Goal: Obtain resource: Obtain resource

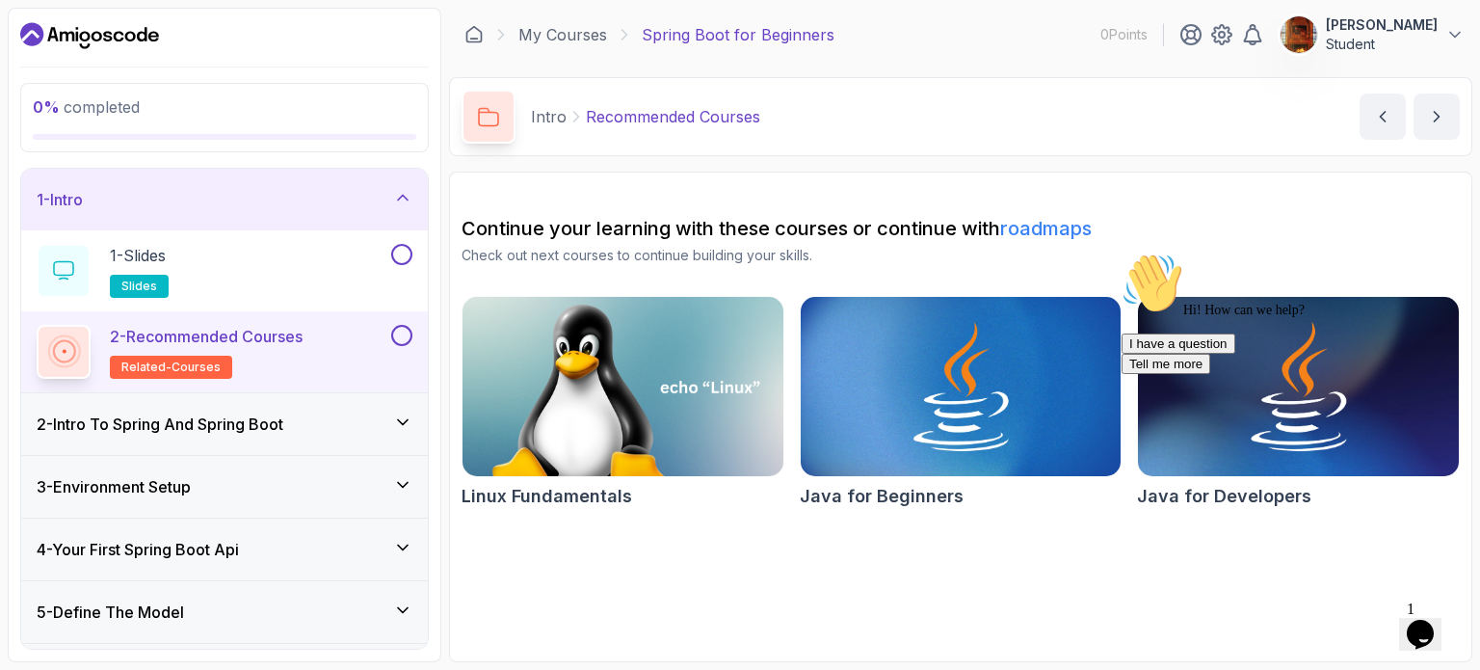
click at [1122, 252] on icon "Chat attention grabber" at bounding box center [1122, 252] width 0 height 0
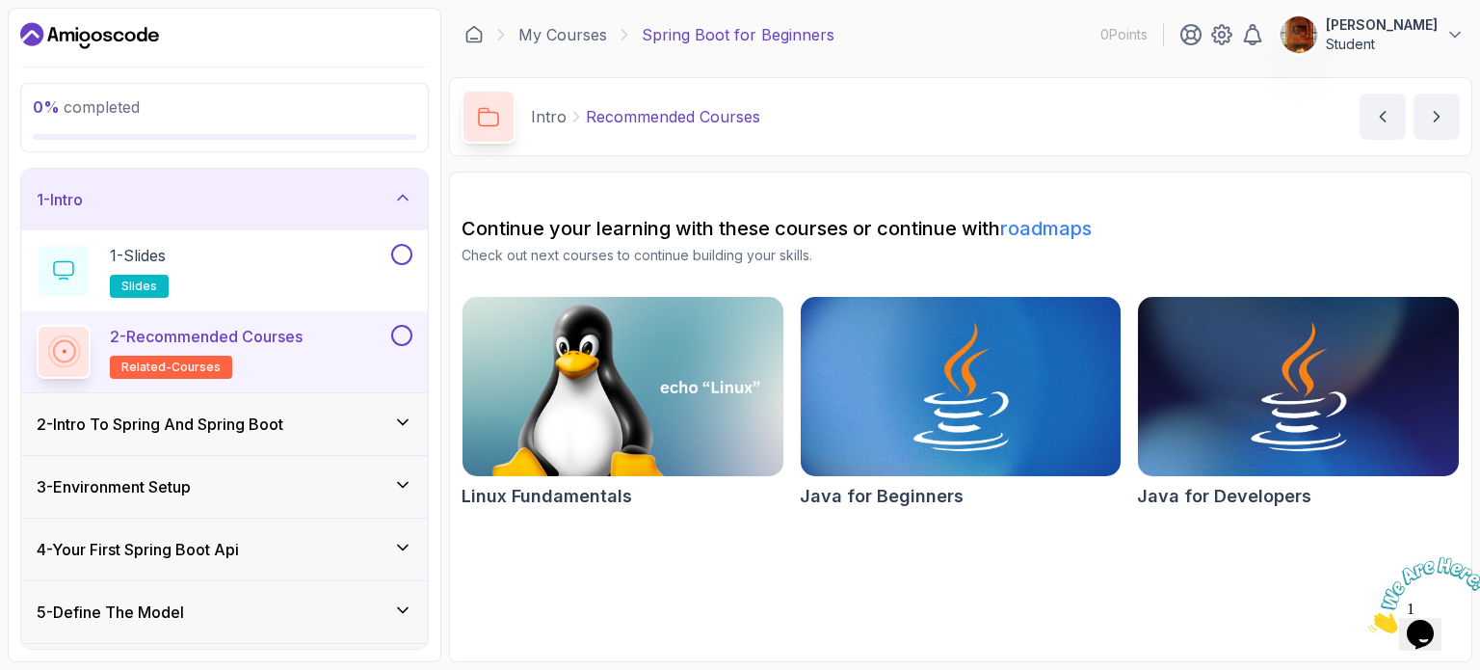
click at [243, 436] on div "2 - Intro To Spring And Spring Boot" at bounding box center [224, 424] width 407 height 62
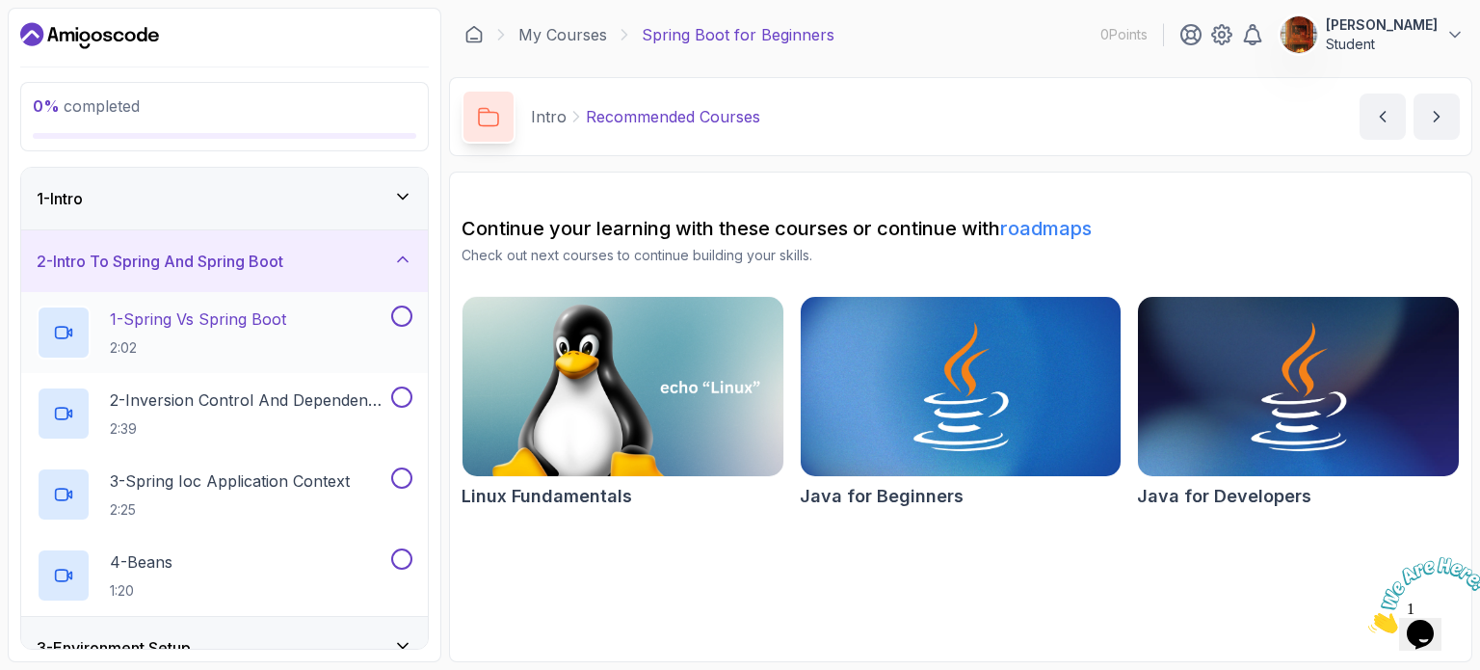
click at [262, 321] on p "1 - Spring Vs Spring Boot" at bounding box center [198, 318] width 176 height 23
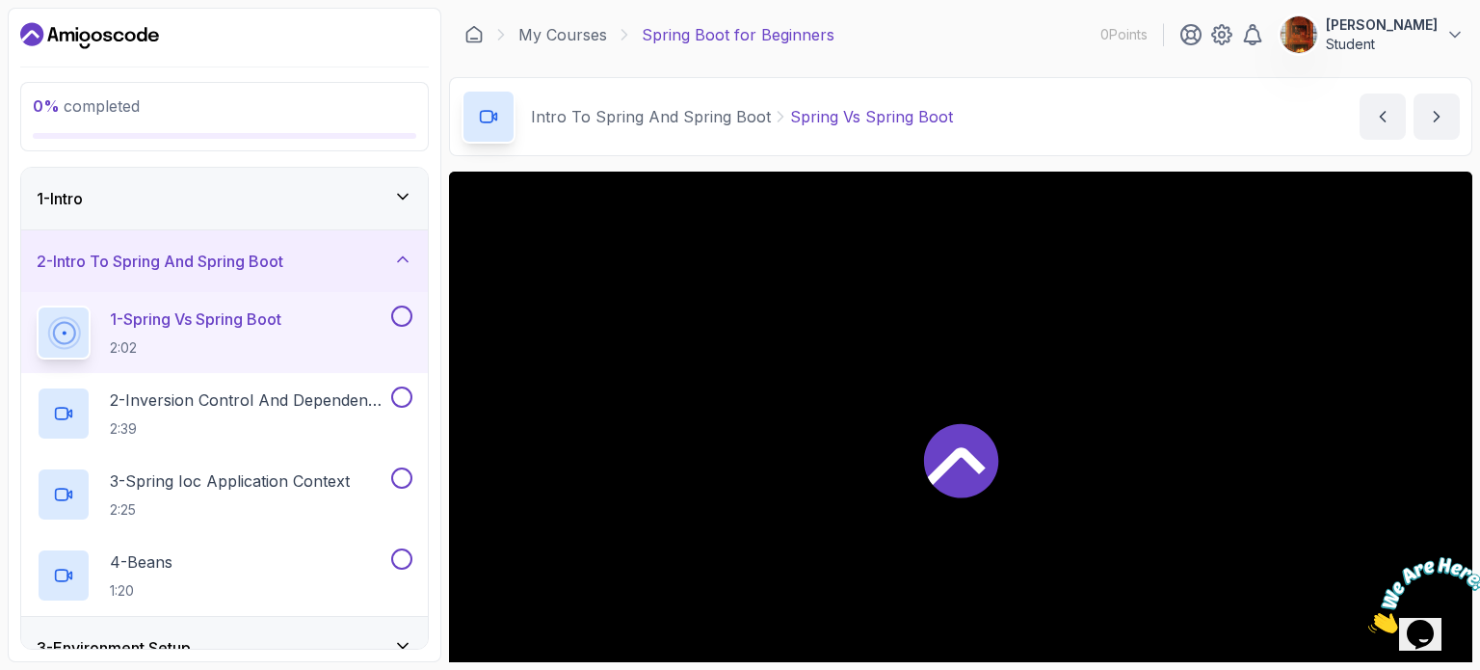
click at [965, 447] on icon at bounding box center [961, 460] width 74 height 74
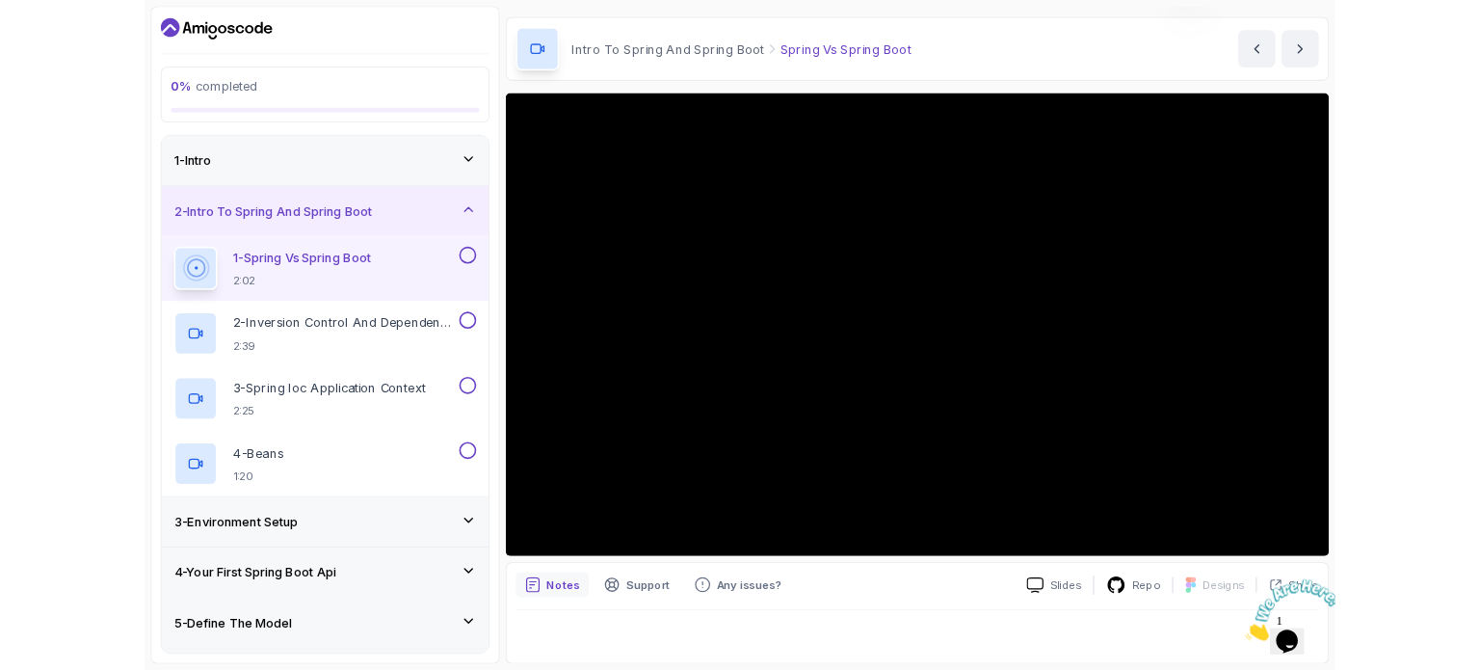
scroll to position [55, 0]
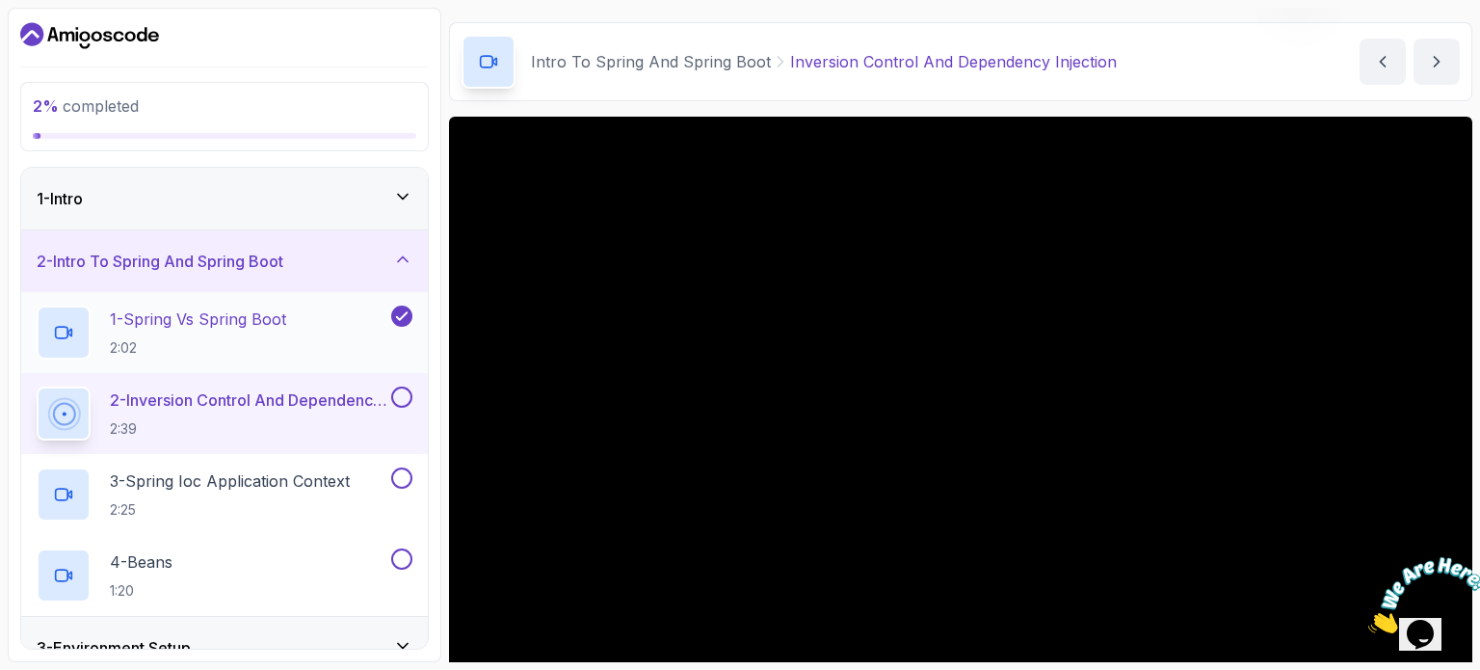
click at [378, 325] on div "1 - Spring Vs Spring Boot 2:02" at bounding box center [212, 332] width 351 height 54
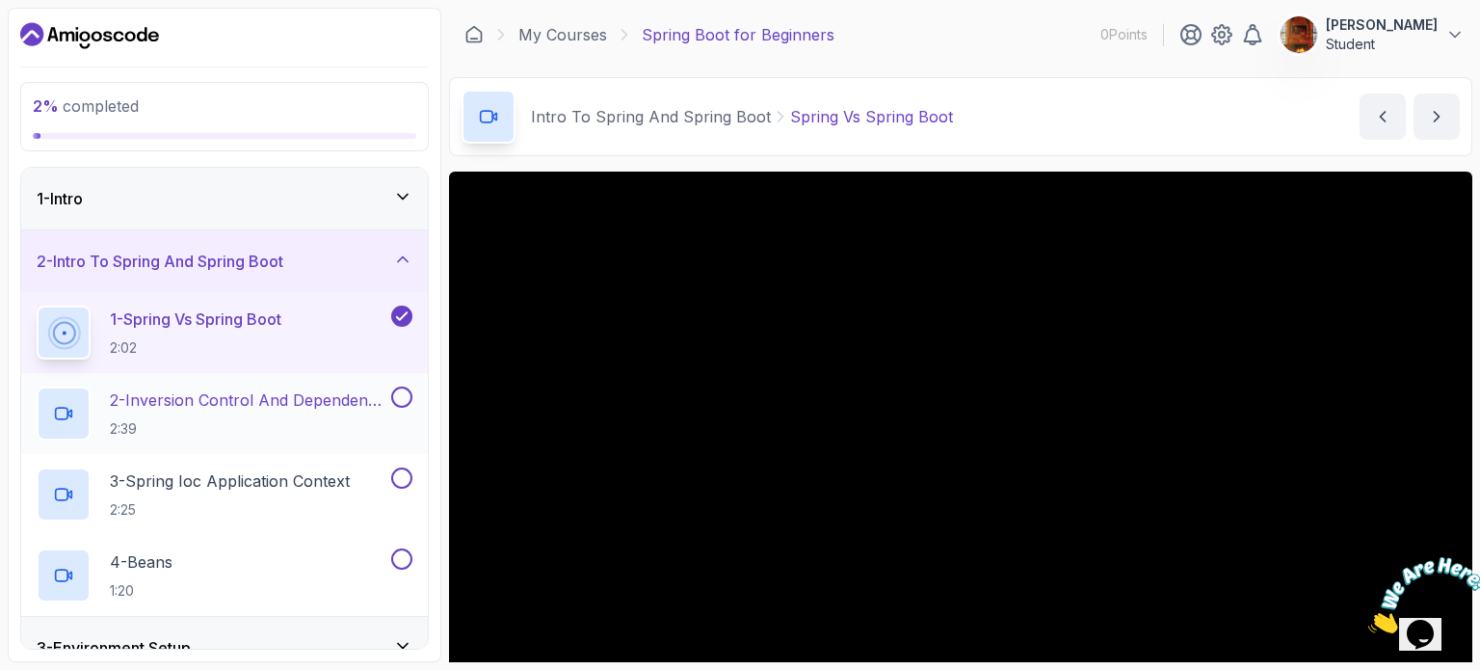
click at [208, 383] on div "2 - Inversion Control And Dependency Injection 2:39" at bounding box center [224, 413] width 407 height 81
click at [281, 409] on p "2 - Inversion Control And Dependency Injection" at bounding box center [248, 399] width 277 height 23
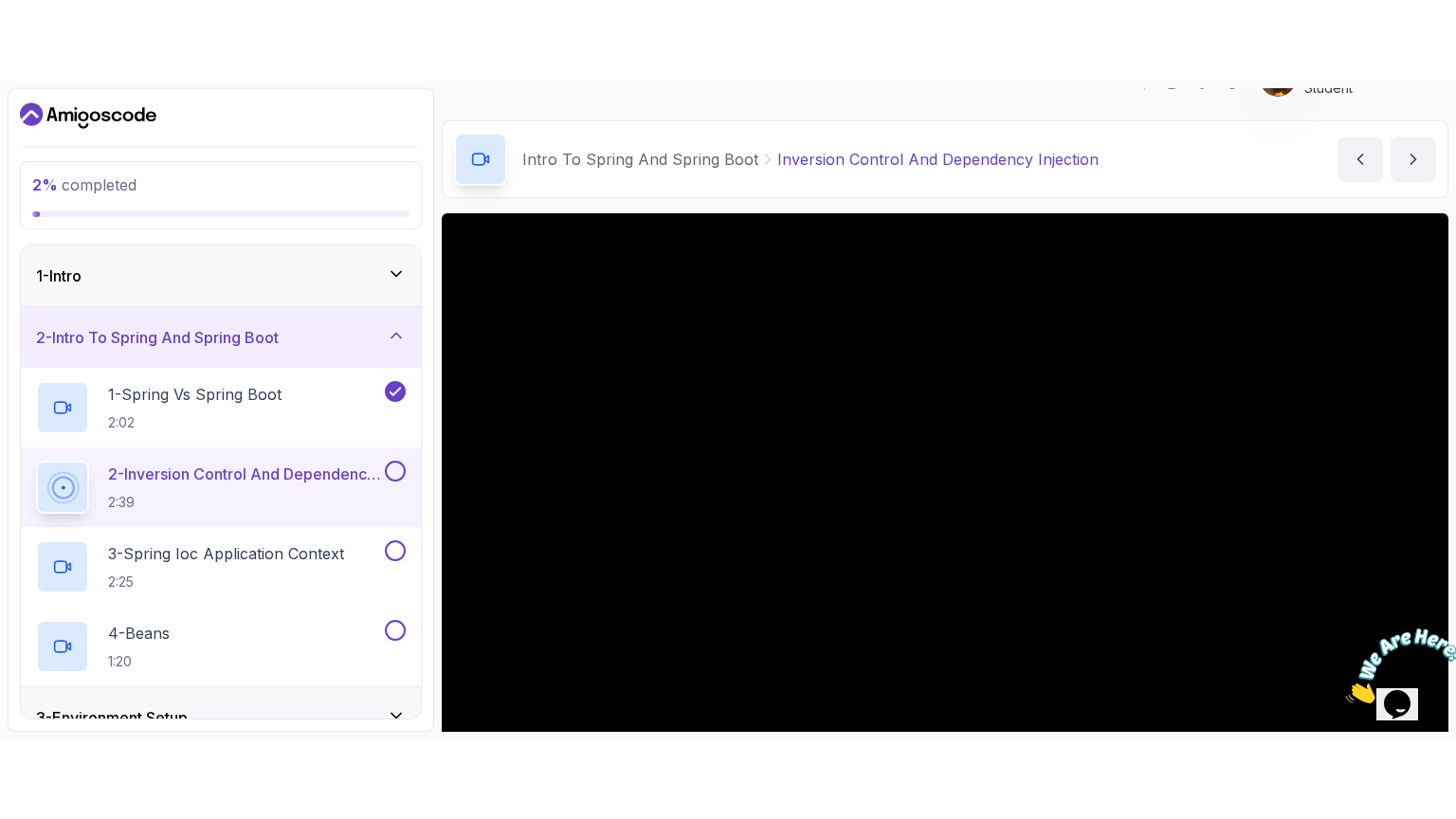
scroll to position [94, 0]
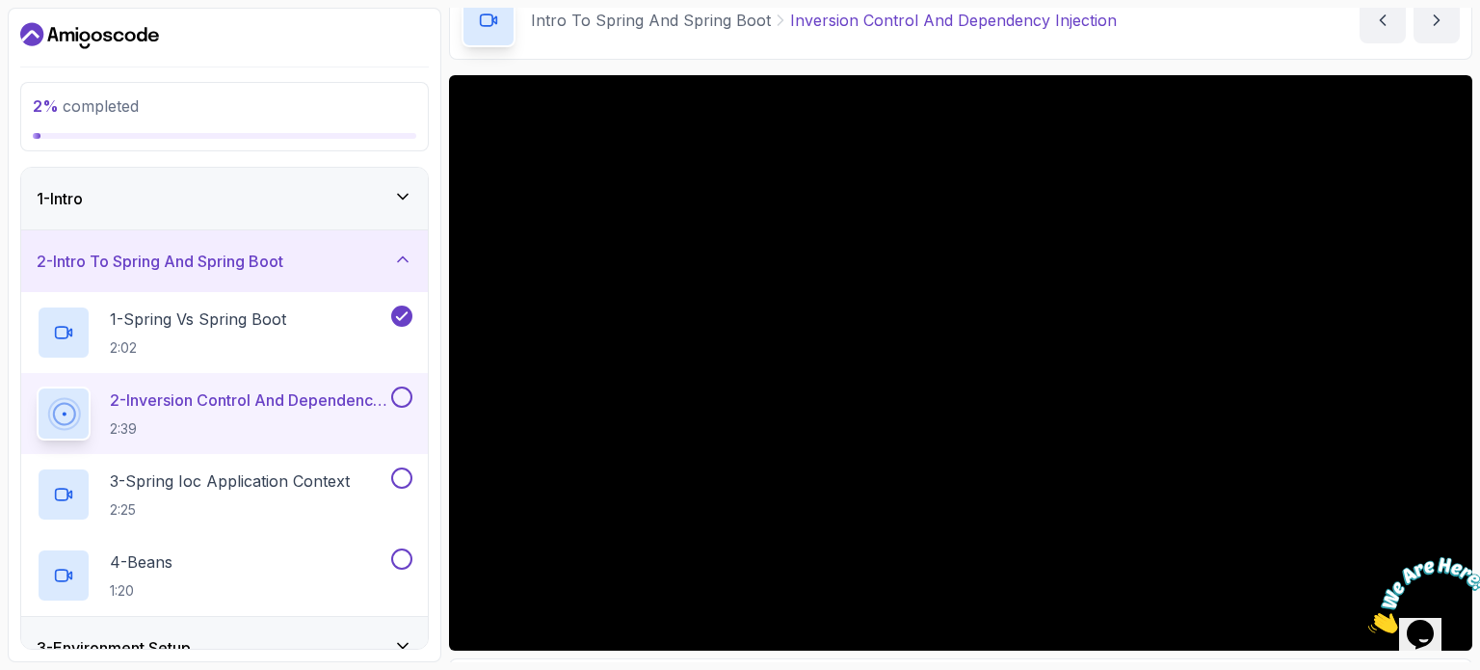
click at [1368, 620] on icon "Close" at bounding box center [1368, 628] width 0 height 16
drag, startPoint x: 1432, startPoint y: 615, endPoint x: 1376, endPoint y: 538, distance: 95.2
click html "1 Opens Chat This icon Opens the chat window."
click at [1436, 620] on div "Opens Chat This icon Opens the chat window." at bounding box center [1420, 634] width 31 height 31
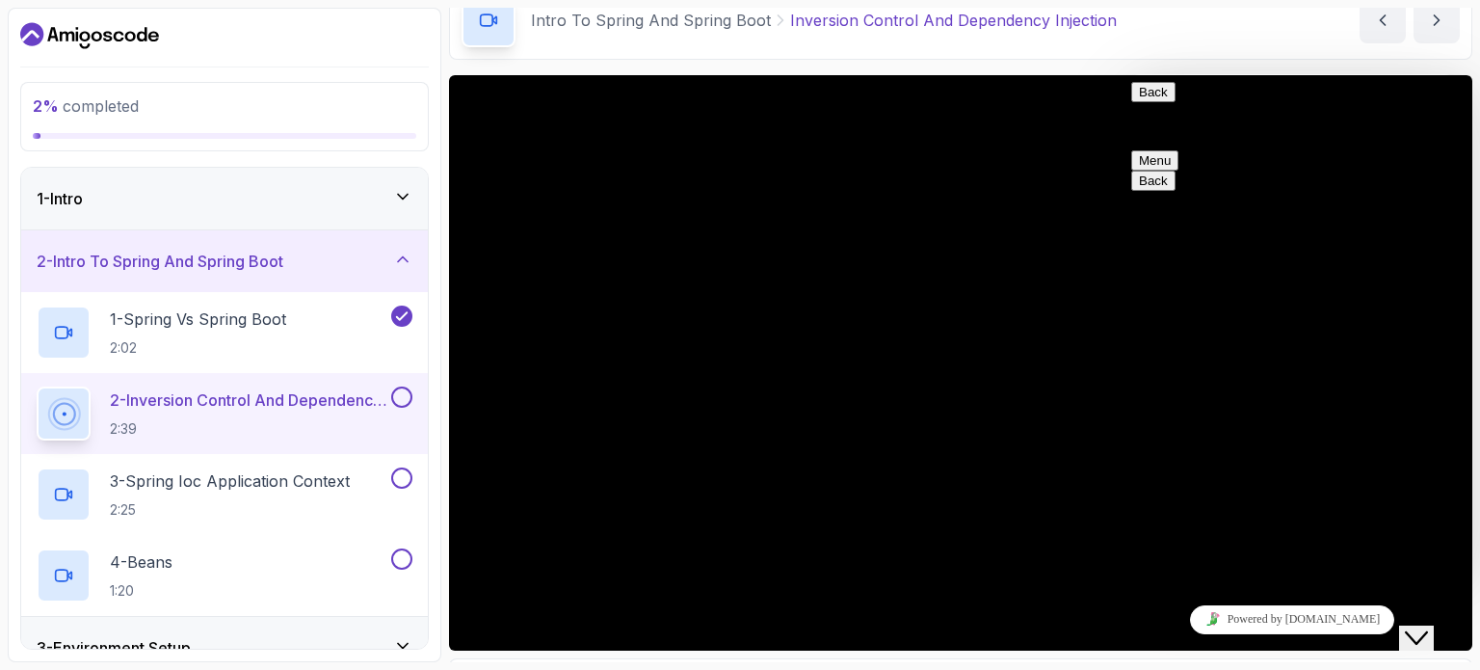
click at [1152, 102] on button "Back" at bounding box center [1153, 92] width 44 height 20
click at [1422, 631] on icon "$i18n('chat', 'chat_widget')" at bounding box center [1416, 637] width 23 height 13
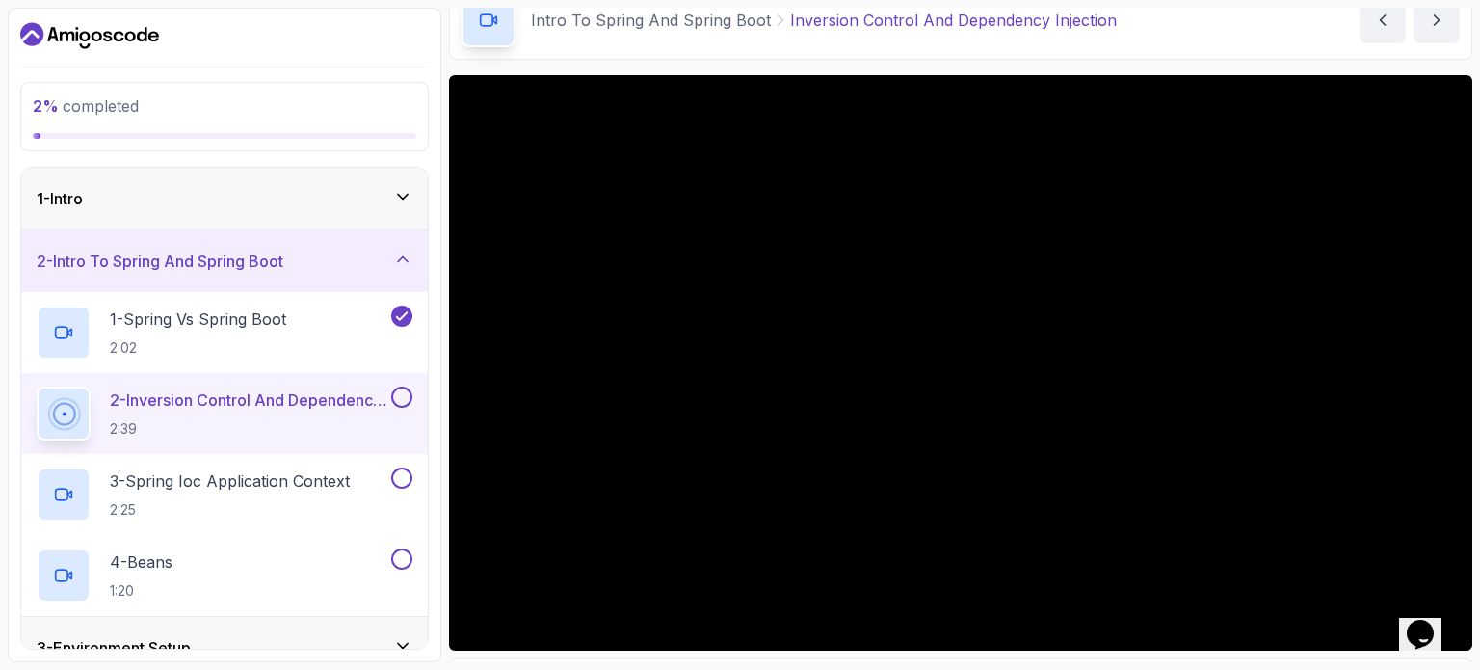
click at [1453, 600] on div "Opens Chat This icon Opens the chat window." at bounding box center [1430, 600] width 46 height 0
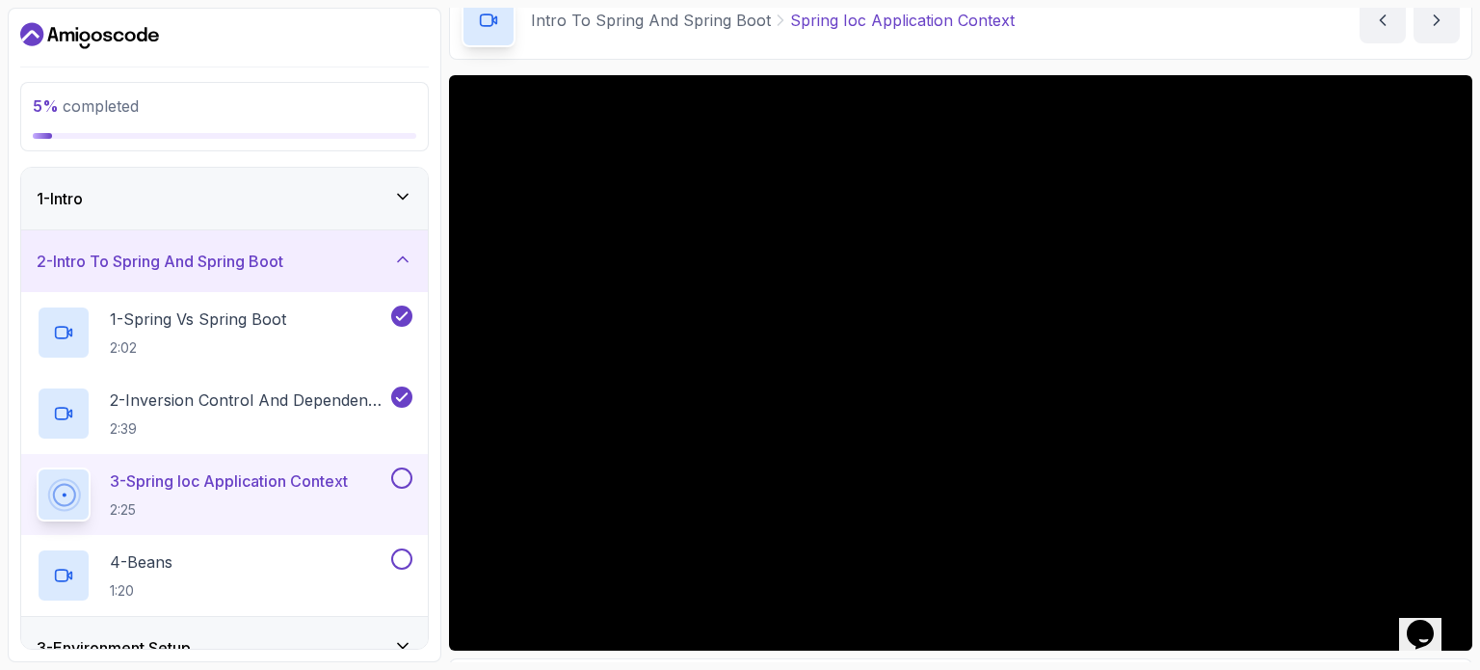
scroll to position [55, 0]
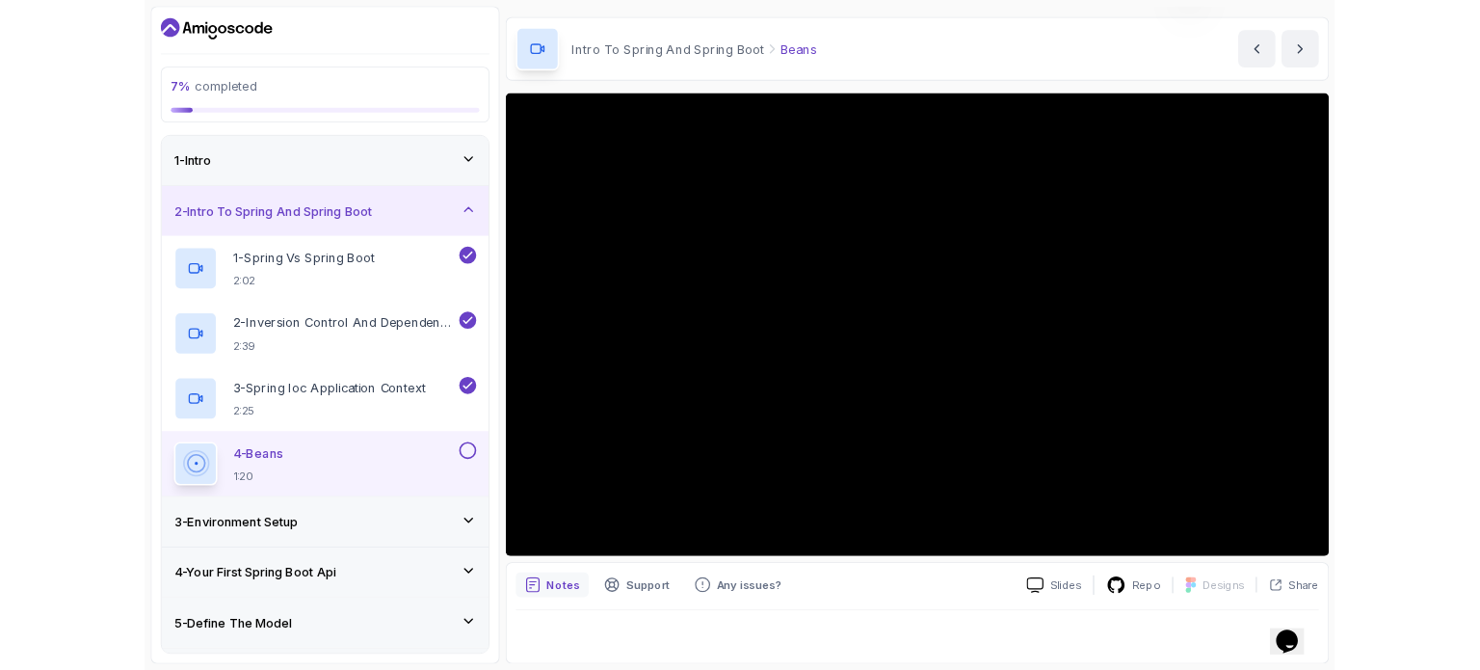
scroll to position [55, 0]
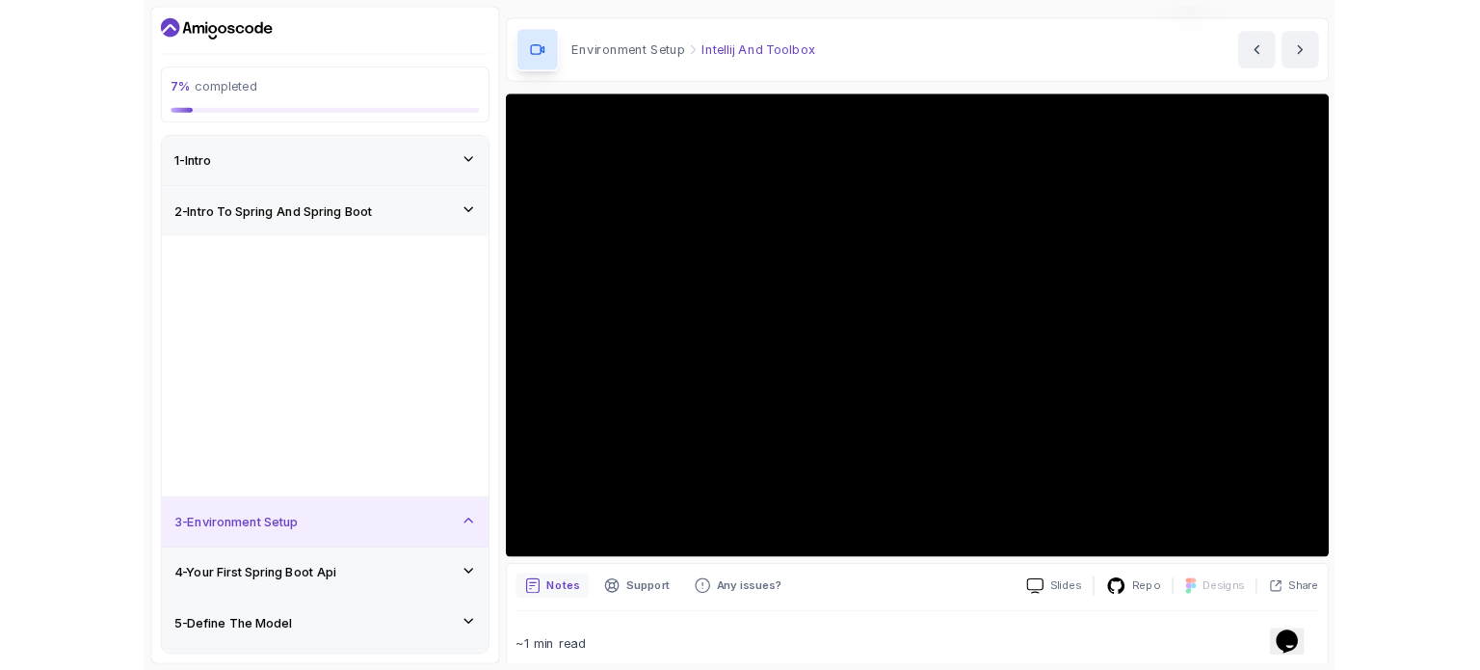
scroll to position [96, 0]
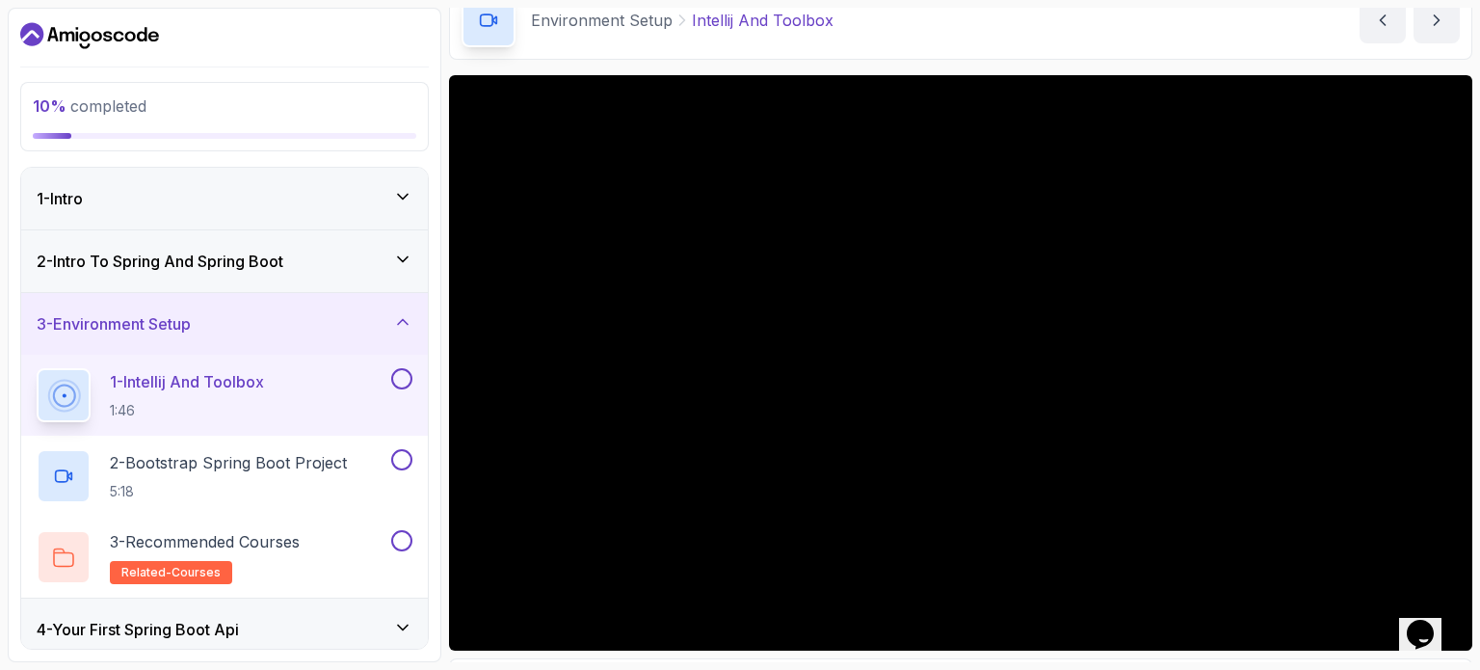
click at [253, 263] on h3 "2 - Intro To Spring And Spring Boot" at bounding box center [160, 261] width 247 height 23
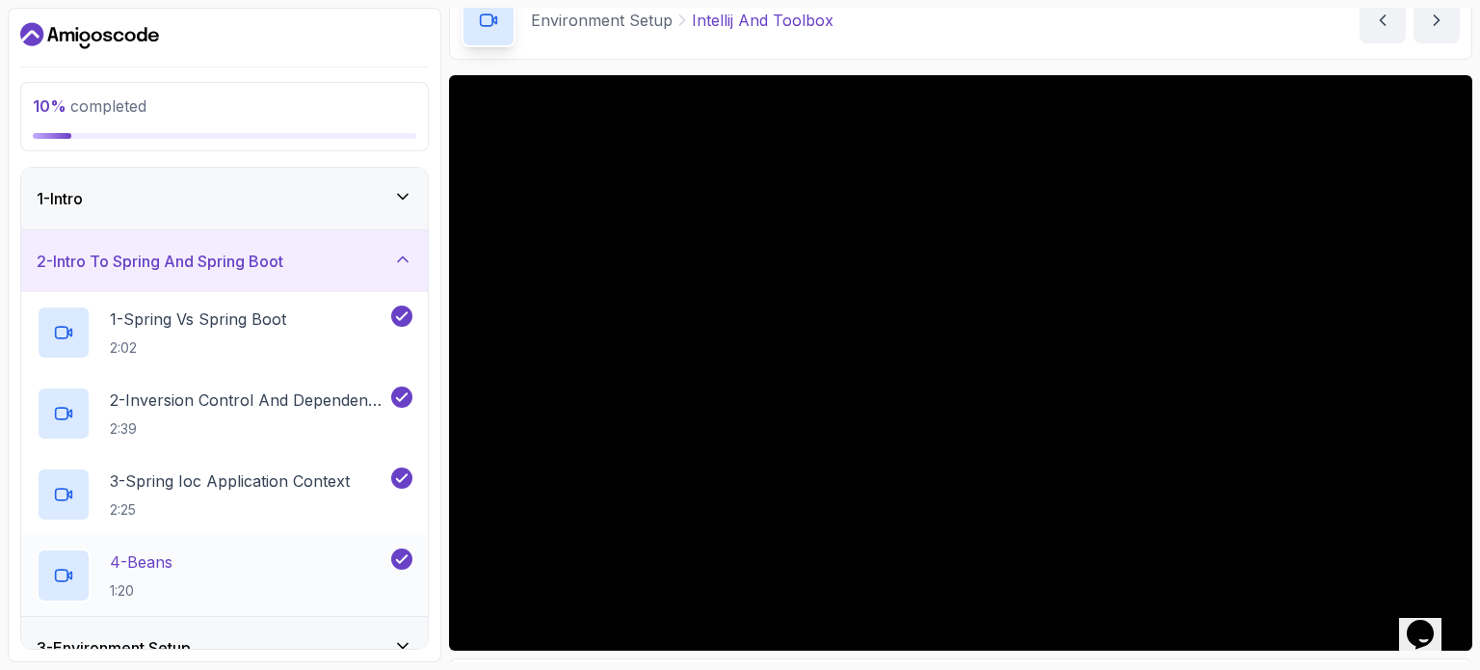
click at [290, 565] on div "4 - Beans 1:20" at bounding box center [212, 575] width 351 height 54
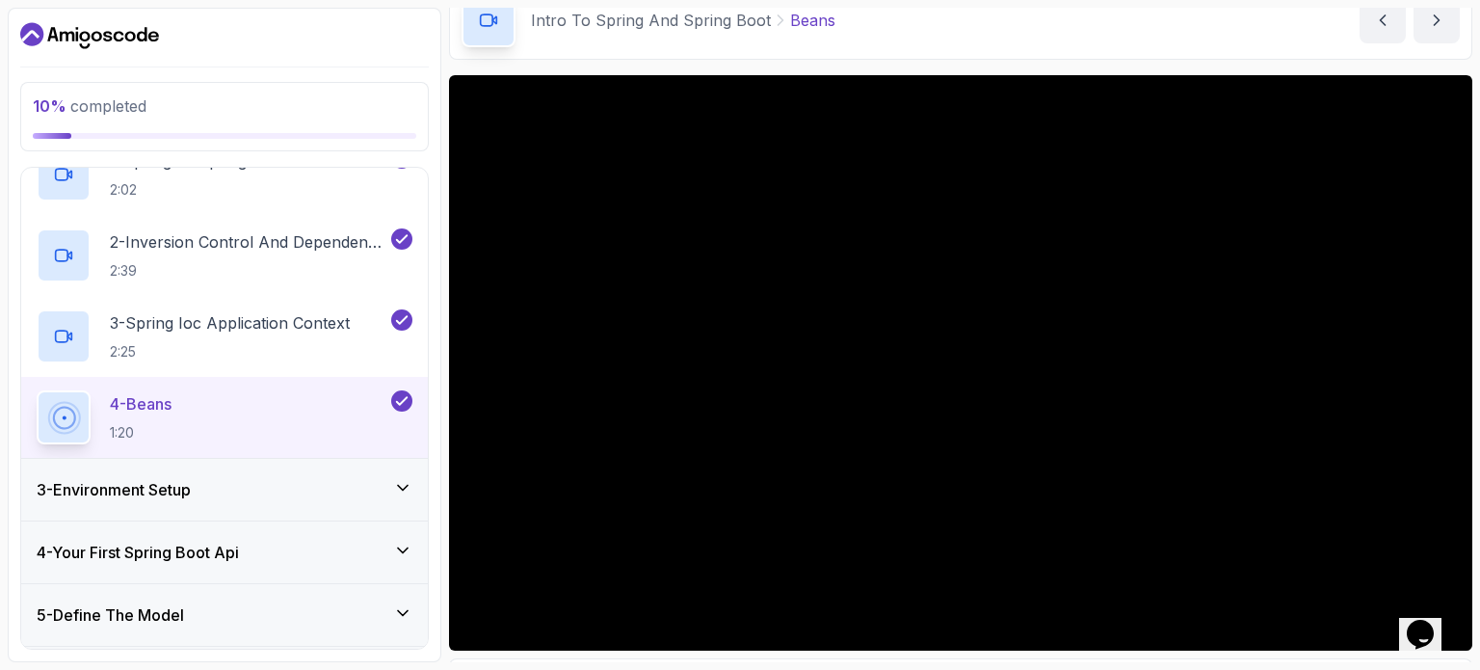
scroll to position [169, 0]
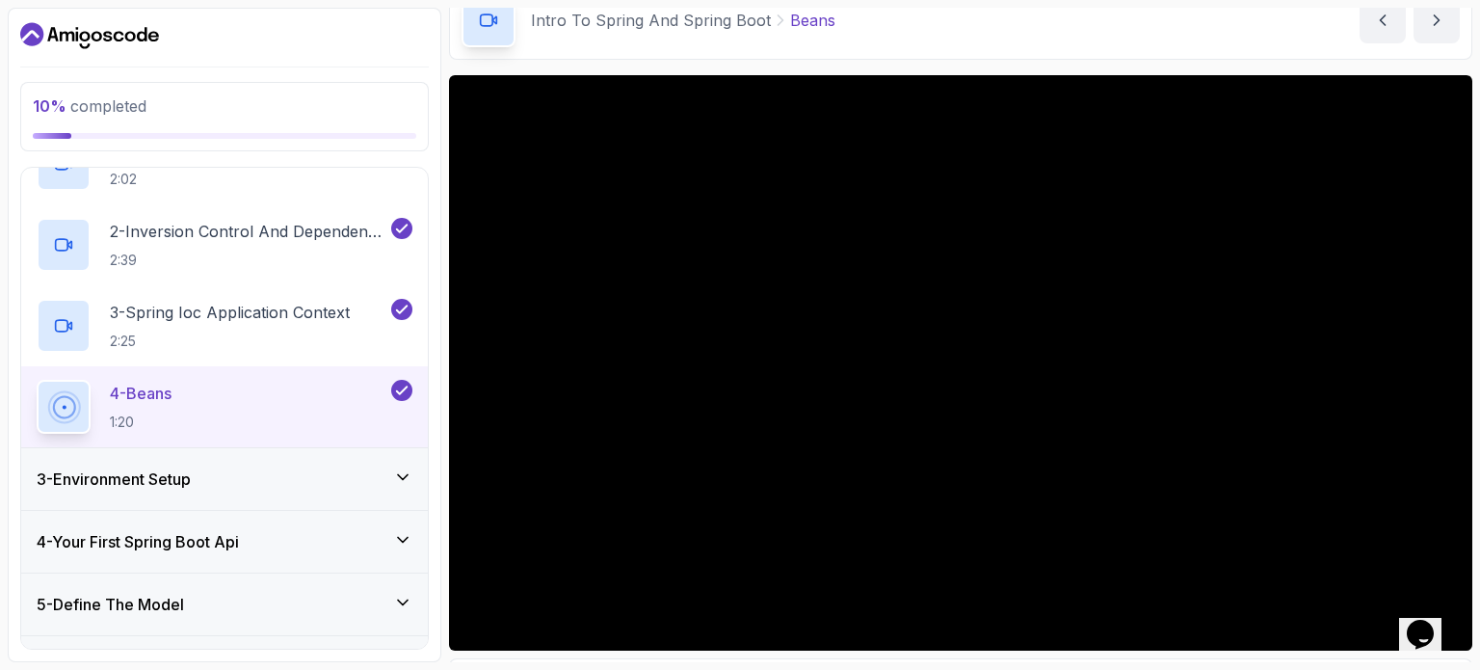
click at [151, 494] on div "3 - Environment Setup" at bounding box center [224, 479] width 407 height 62
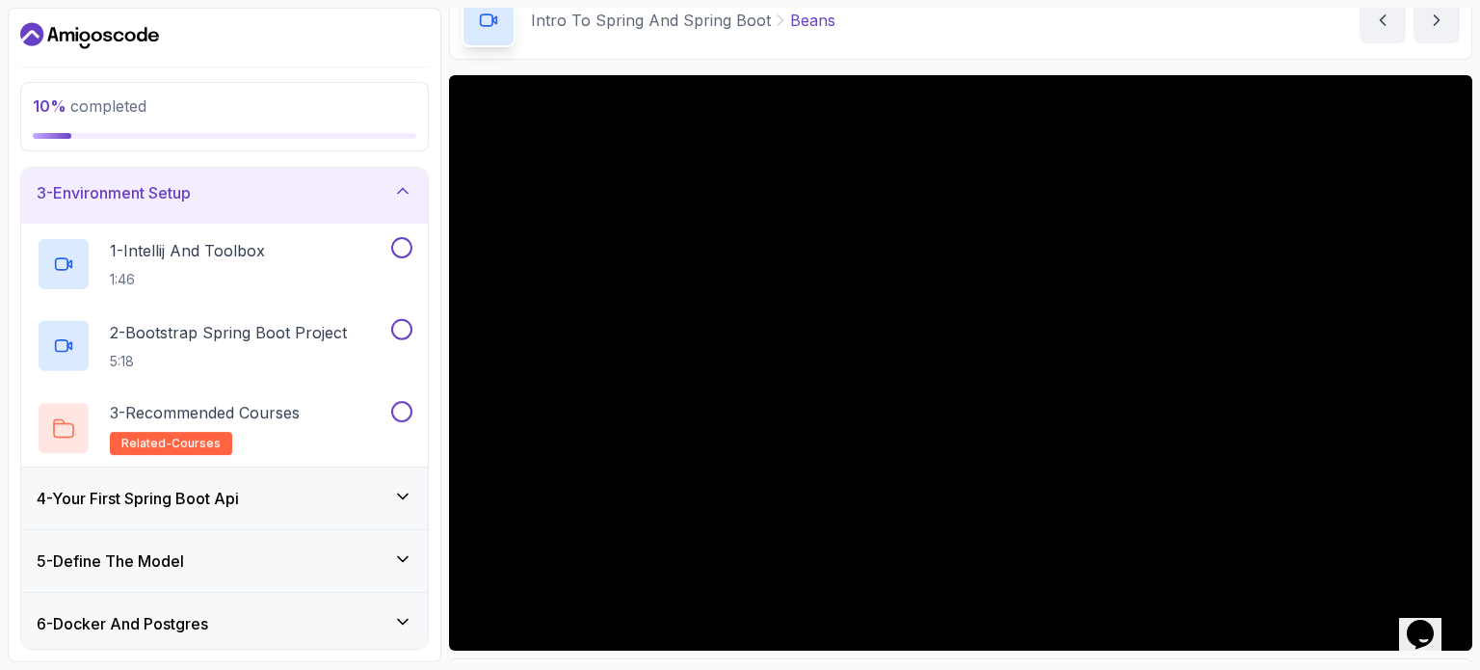
scroll to position [130, 0]
click at [191, 259] on p "1 - Intellij And Toolbox" at bounding box center [187, 251] width 155 height 23
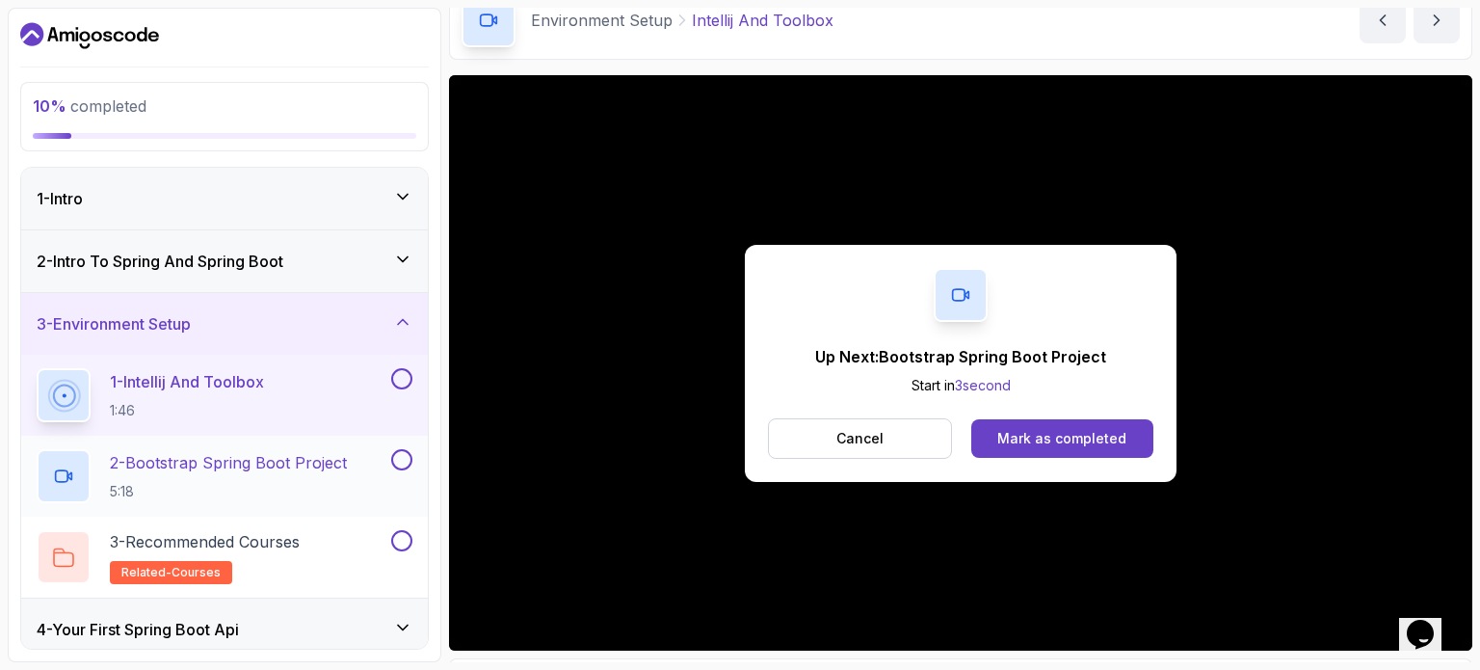
drag, startPoint x: 383, startPoint y: 482, endPoint x: 397, endPoint y: 482, distance: 14.5
drag, startPoint x: 397, startPoint y: 482, endPoint x: 1072, endPoint y: 439, distance: 676.8
click at [1072, 439] on div "Mark as completed" at bounding box center [1061, 438] width 129 height 19
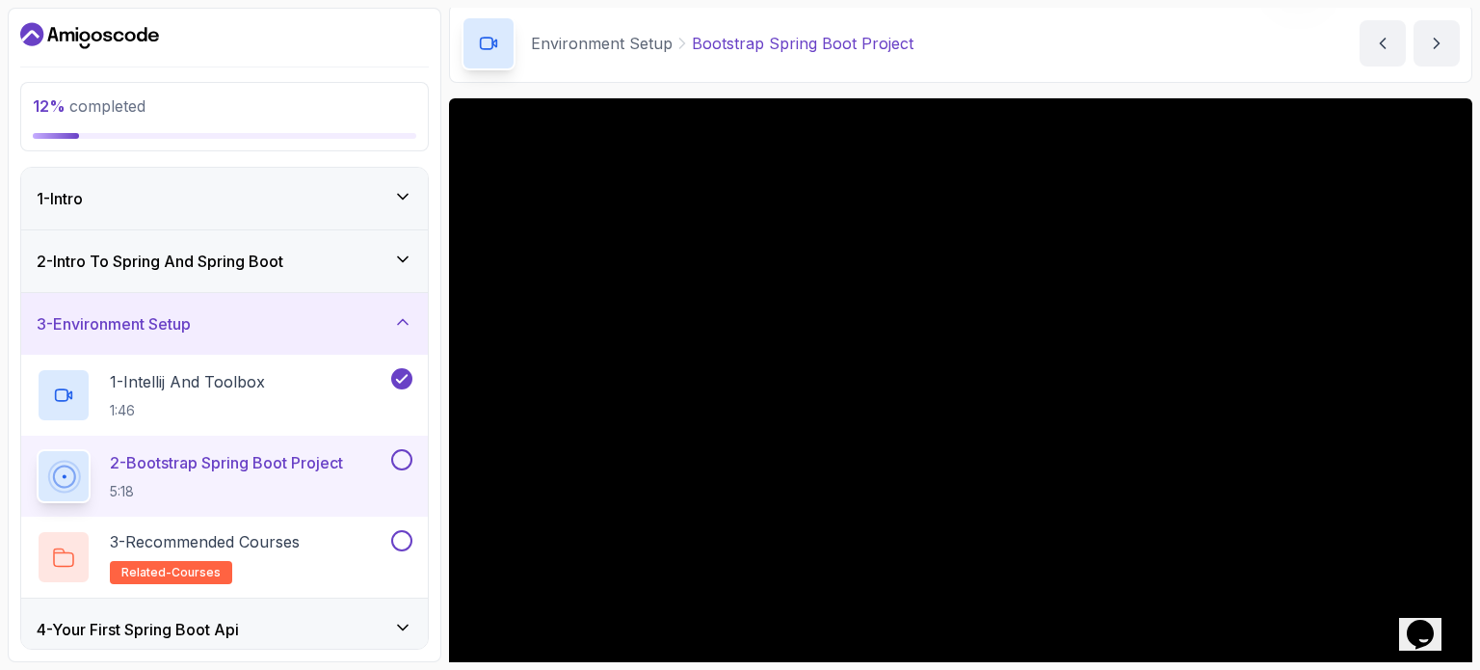
scroll to position [96, 0]
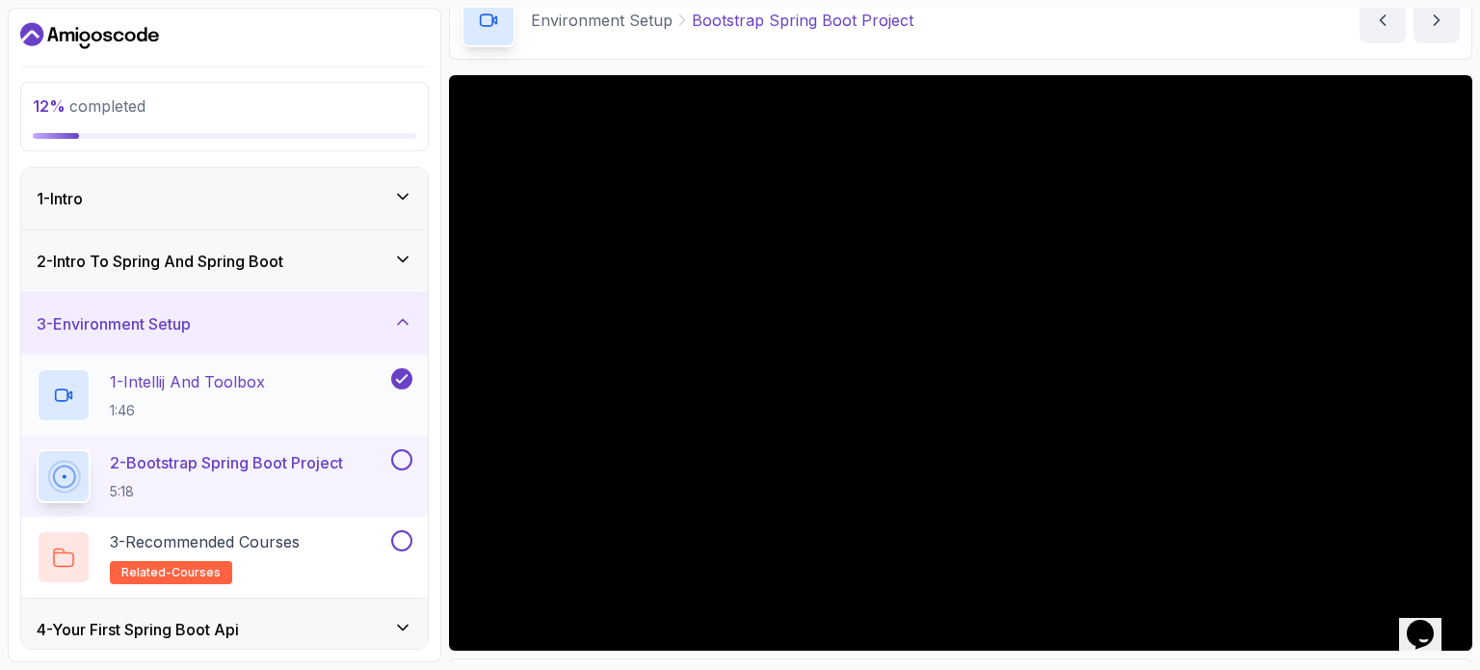
click at [368, 383] on div "1 - Intellij And Toolbox 1:46" at bounding box center [212, 395] width 351 height 54
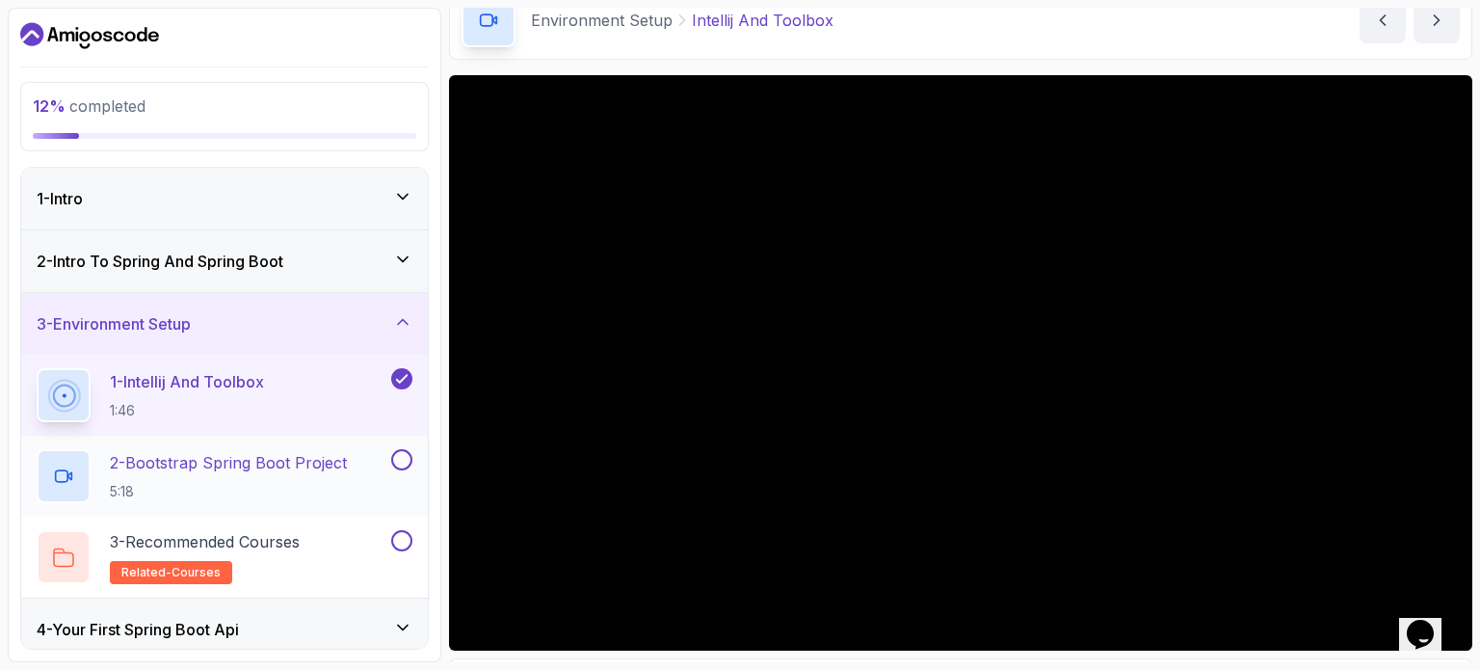
click at [333, 453] on p "2 - Bootstrap Spring Boot Project" at bounding box center [228, 462] width 237 height 23
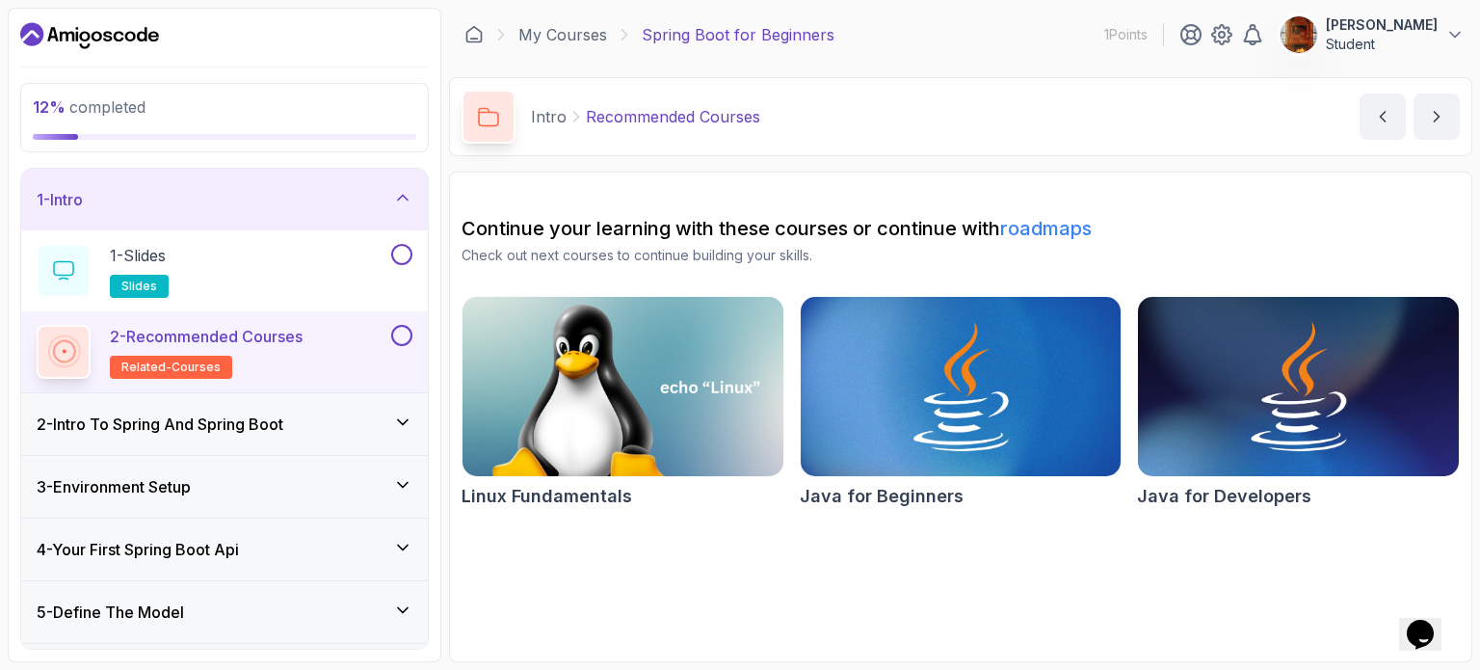
click at [23, 43] on icon "Dashboard" at bounding box center [89, 35] width 139 height 31
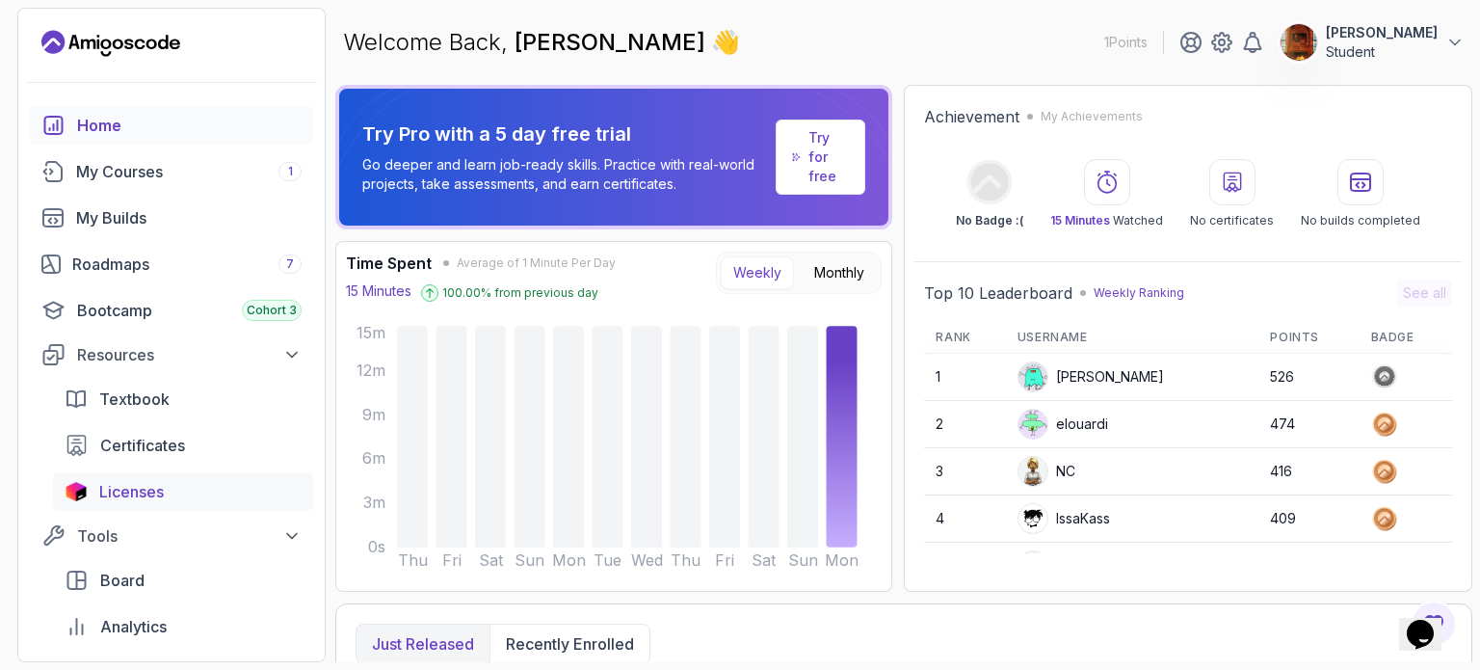
click at [199, 492] on div "Licenses" at bounding box center [200, 491] width 202 height 23
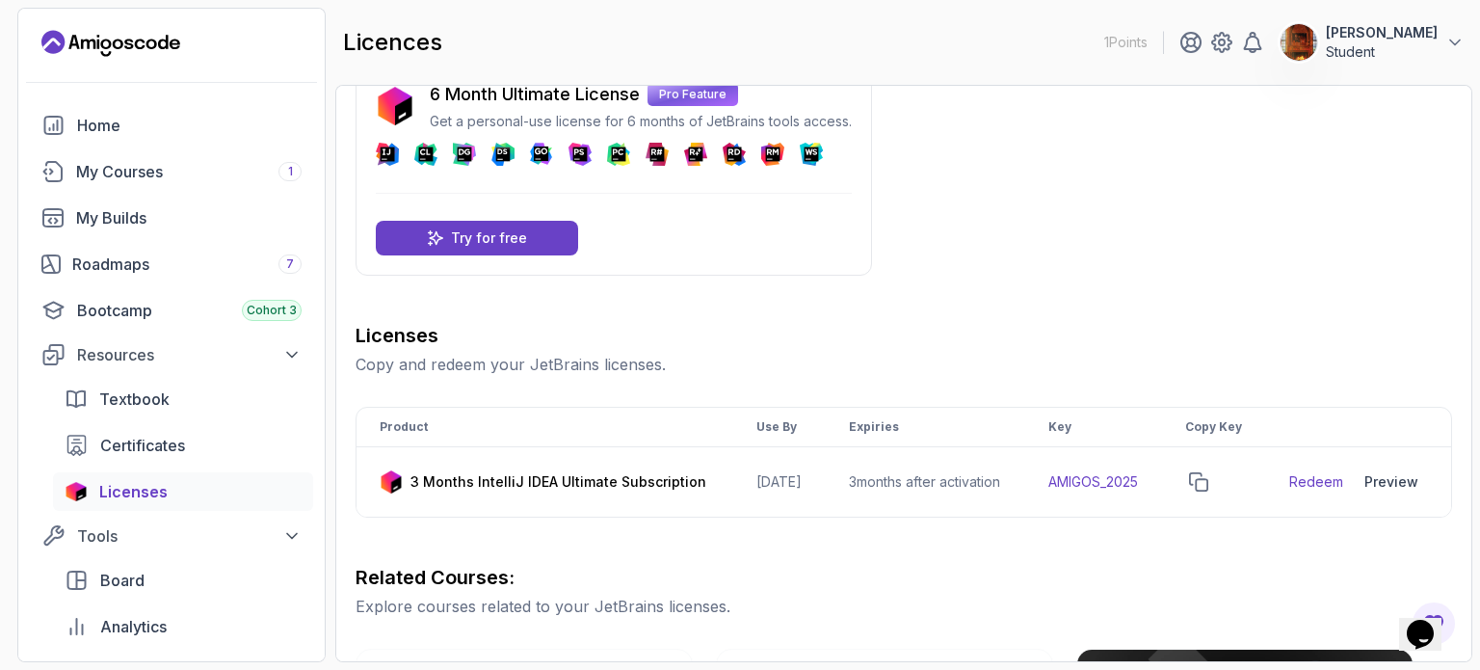
scroll to position [193, 0]
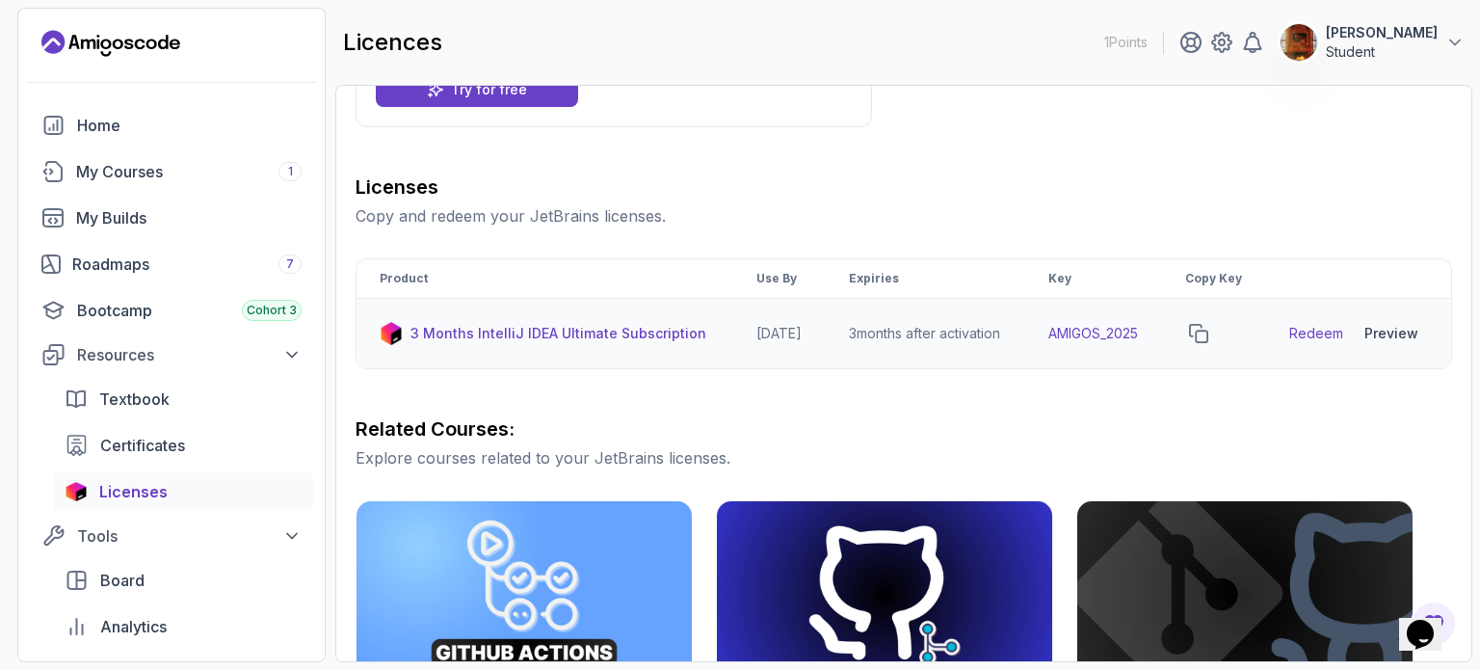
click at [645, 343] on p "3 Months IntelliJ IDEA Ultimate Subscription" at bounding box center [558, 333] width 296 height 19
click at [1307, 343] on link "Redeem" at bounding box center [1316, 333] width 54 height 19
click at [1207, 342] on icon "copy-button" at bounding box center [1198, 333] width 17 height 17
